Goal: Task Accomplishment & Management: Use online tool/utility

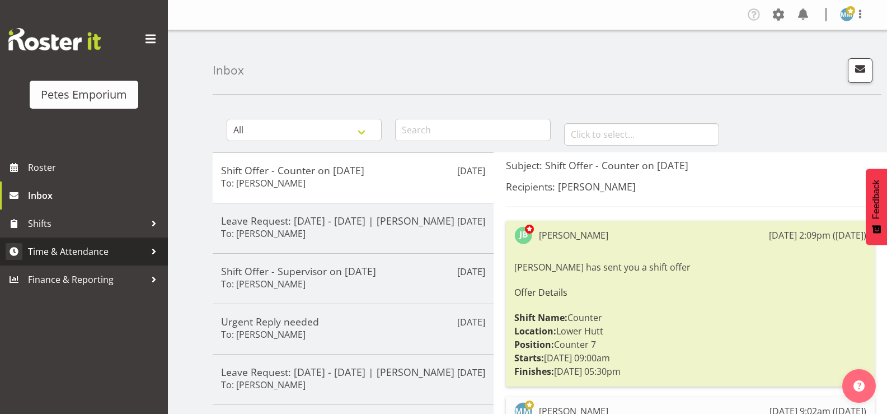
click at [113, 253] on span "Time & Attendance" at bounding box center [87, 251] width 118 height 17
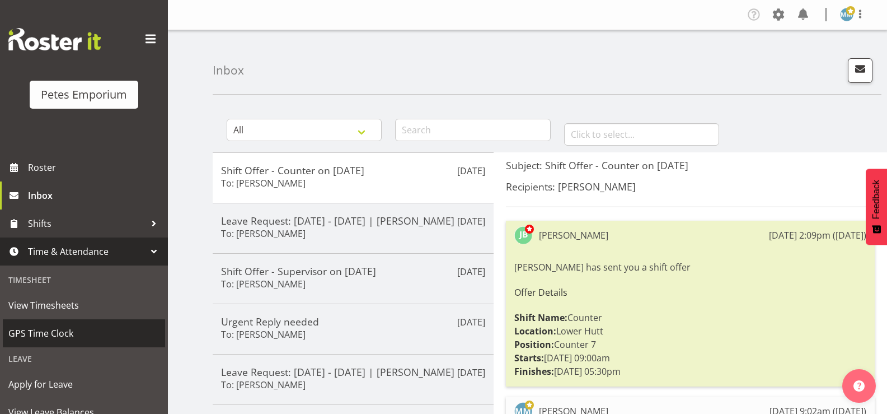
click at [76, 335] on span "GPS Time Clock" at bounding box center [83, 333] width 151 height 17
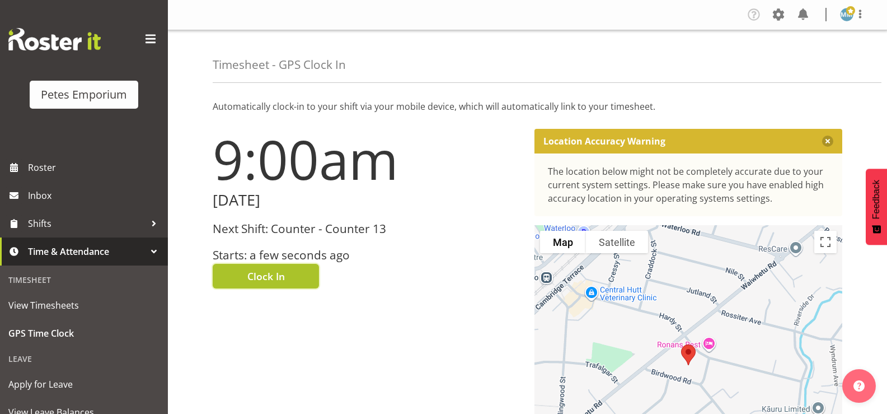
click at [270, 271] on span "Clock In" at bounding box center [266, 276] width 38 height 15
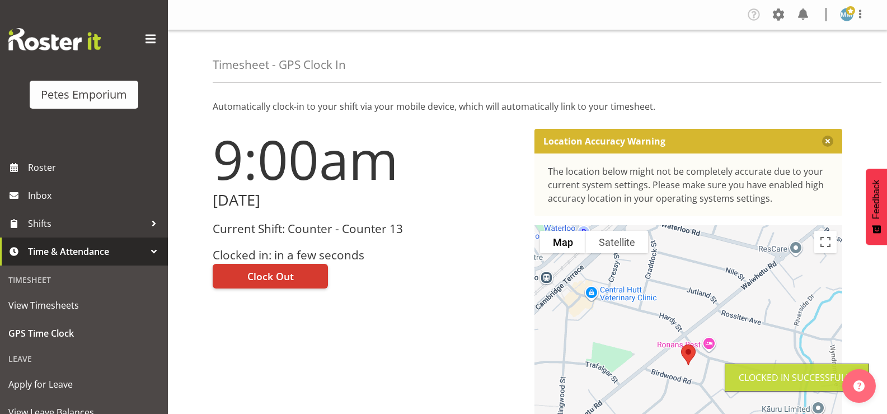
click at [849, 15] on span at bounding box center [850, 10] width 9 height 9
click at [797, 61] on link "Log Out" at bounding box center [813, 59] width 107 height 20
